Goal: Information Seeking & Learning: Learn about a topic

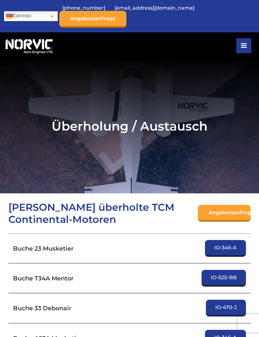
click at [227, 217] on link "Angebotsanfrage" at bounding box center [224, 213] width 53 height 17
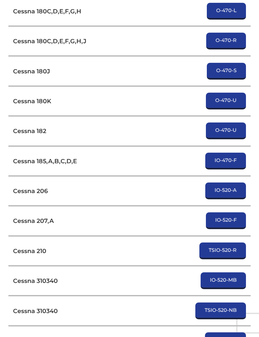
scroll to position [1615, 0]
click at [223, 258] on link "TSIO-520-R" at bounding box center [223, 250] width 47 height 17
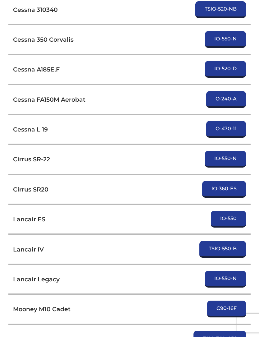
scroll to position [1910, 0]
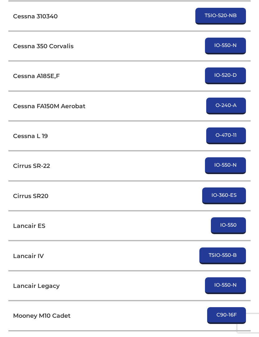
click at [233, 164] on link "IO-550-N" at bounding box center [225, 166] width 41 height 17
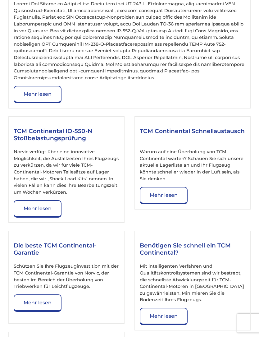
scroll to position [953, 0]
click at [233, 210] on div "TCM Continental Schnellaustausch Warum auf eine Überholung von TCM Continental …" at bounding box center [193, 162] width 116 height 93
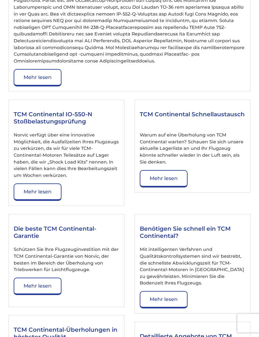
scroll to position [945, 0]
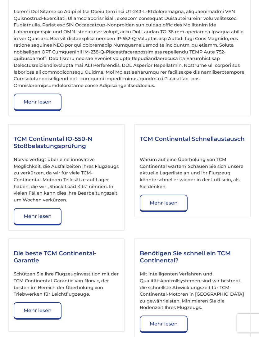
click at [167, 212] on link "Mehr lesen" at bounding box center [164, 203] width 48 height 17
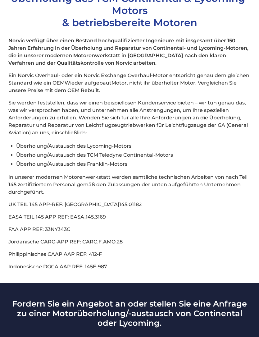
scroll to position [218, 0]
